Goal: Check status

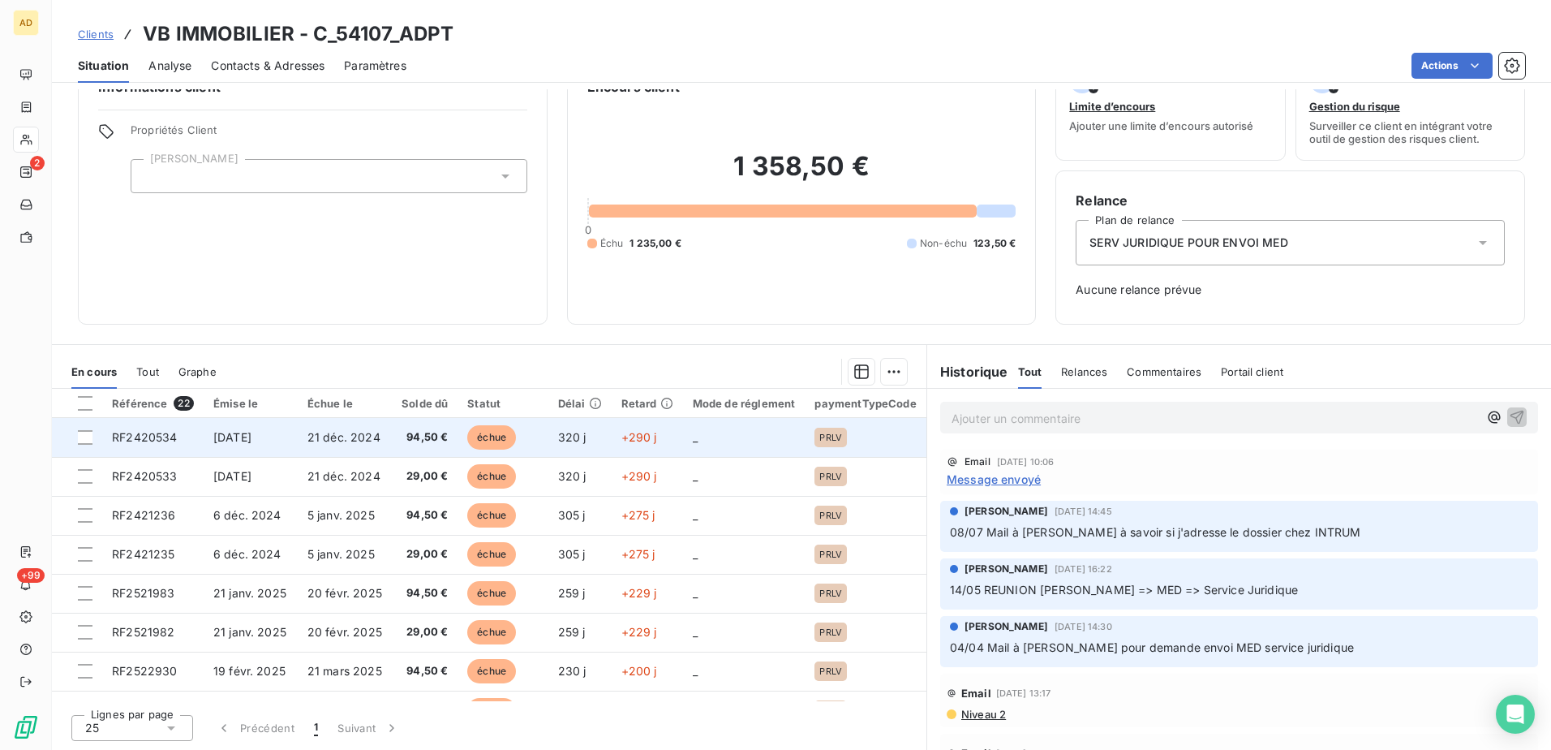
click at [116, 436] on span "RF2420534" at bounding box center [144, 437] width 65 height 14
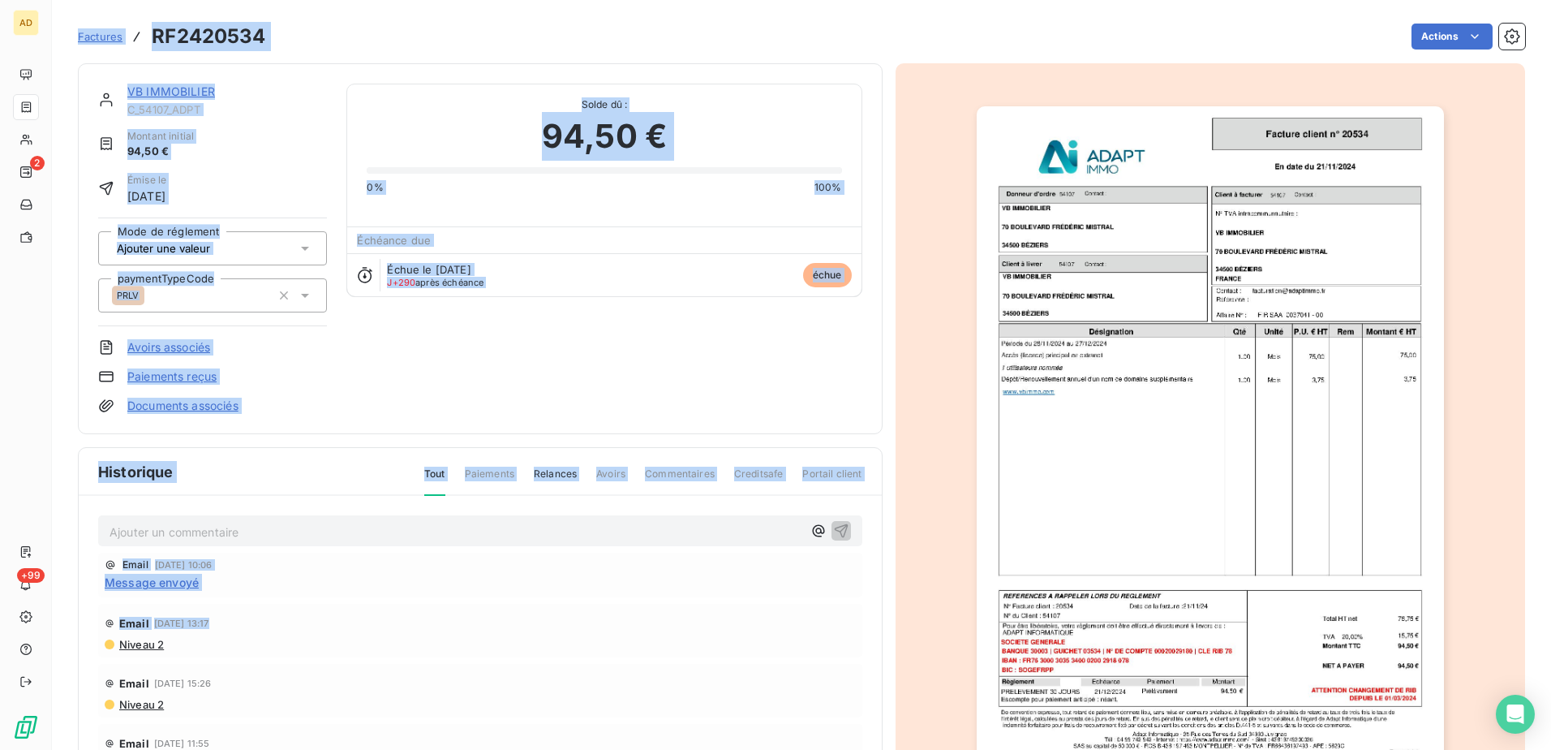
drag, startPoint x: 116, startPoint y: 436, endPoint x: 270, endPoint y: 620, distance: 240.2
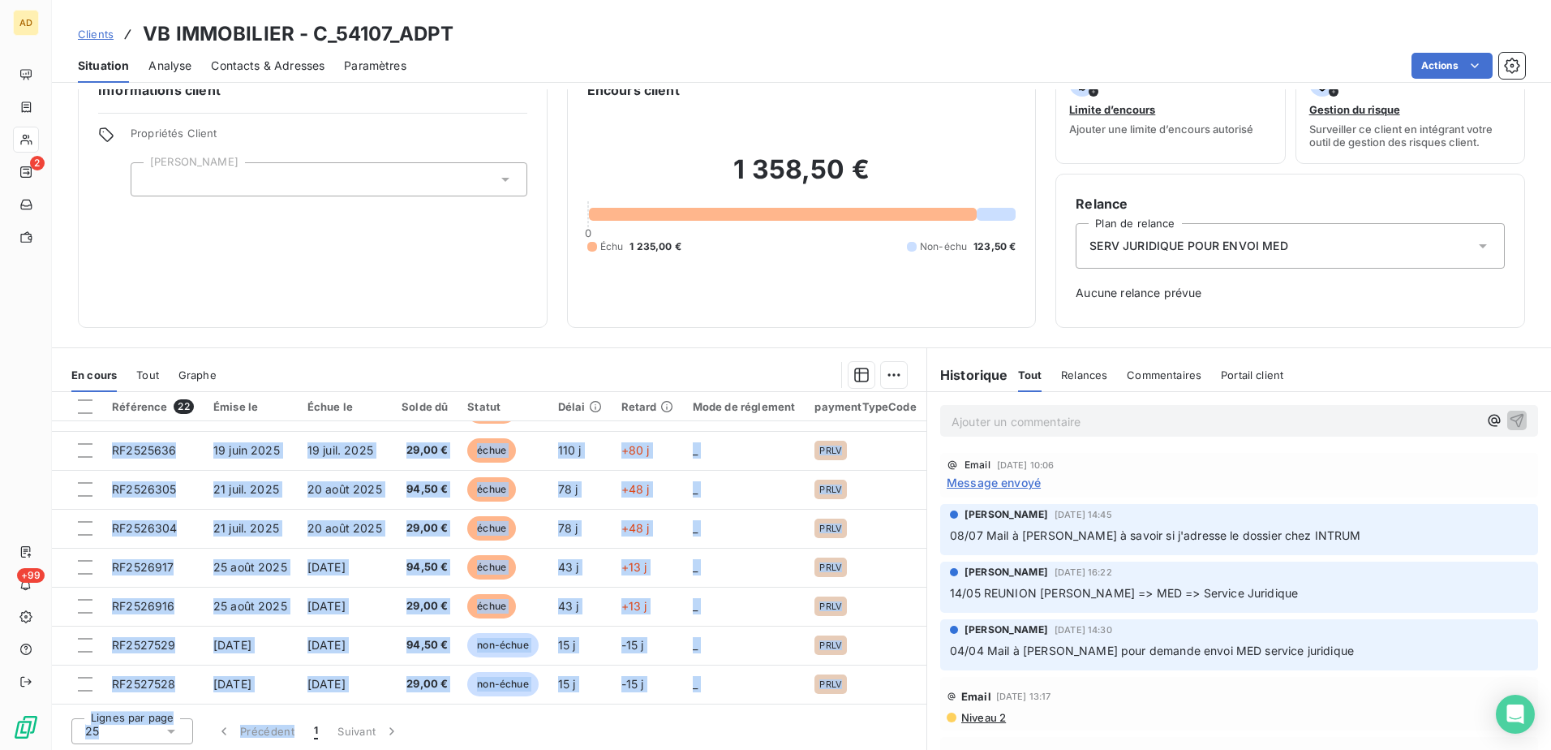
scroll to position [42, 0]
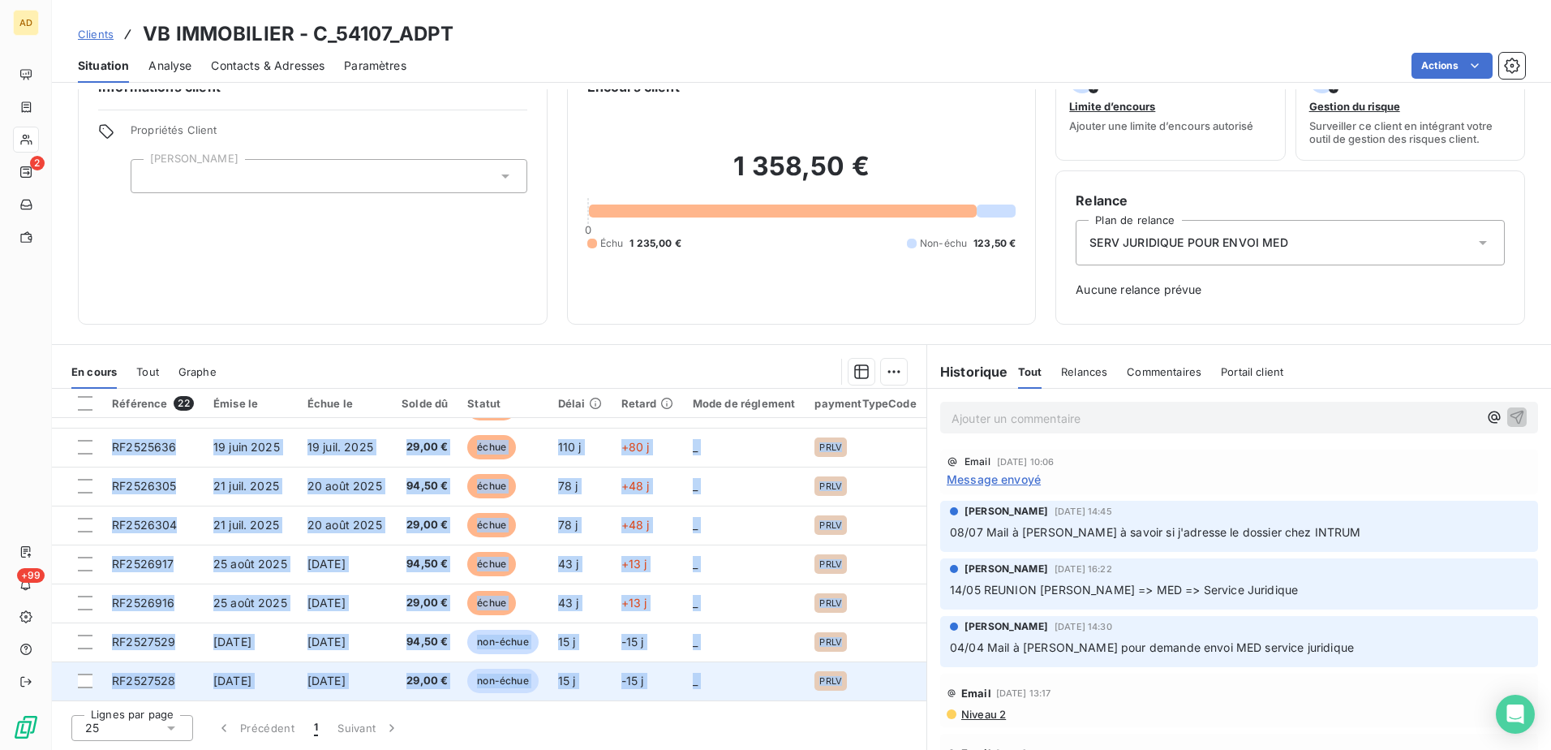
drag, startPoint x: 110, startPoint y: 480, endPoint x: 870, endPoint y: 686, distance: 786.8
click at [870, 686] on tbody "RF2420534 [DATE] [DATE] 94,50 € échue 320 j +290 j _ PRLV RF2420533 [DATE] [DAT…" at bounding box center [489, 271] width 875 height 857
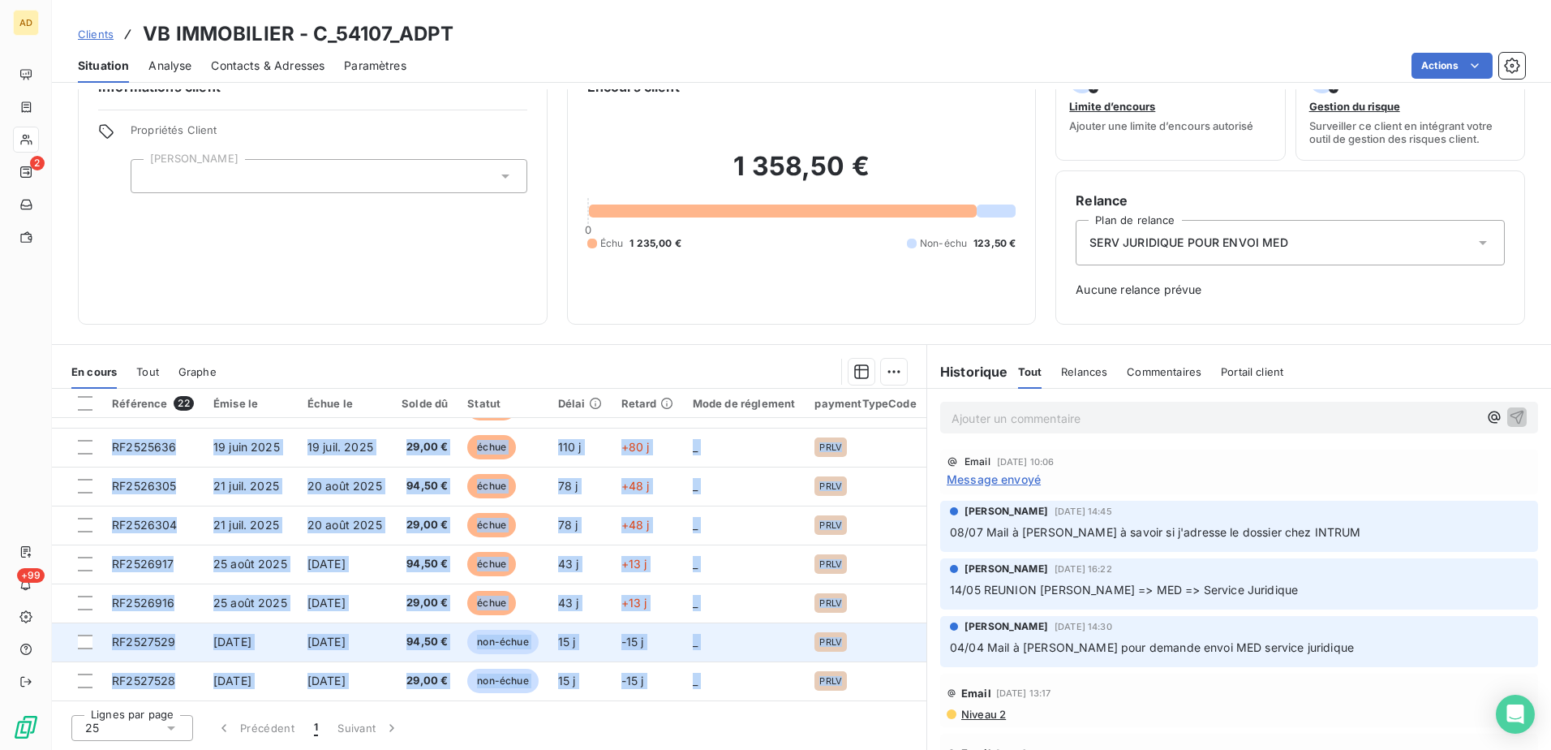
copy tbody "LO7247453 93 ips. 3269 94 dol. 6056 45,74 € sitam 357 c +844 a _ ELIT SE2622727…"
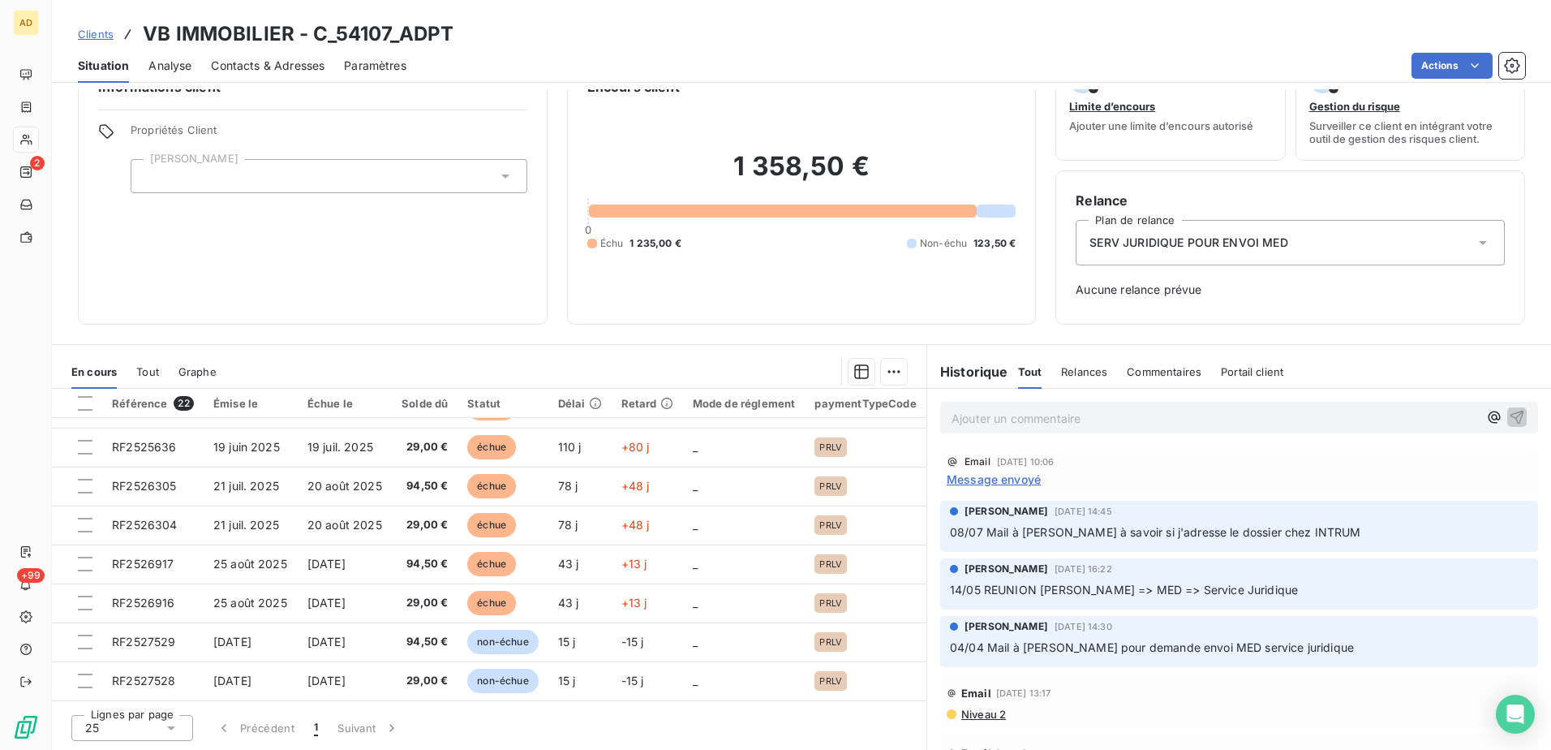
click at [458, 346] on section "En cours Tout Graphe Référence 22 Émise le Échue le Solde dû Statut Délai Retar…" at bounding box center [489, 547] width 875 height 405
